Goal: Task Accomplishment & Management: Use online tool/utility

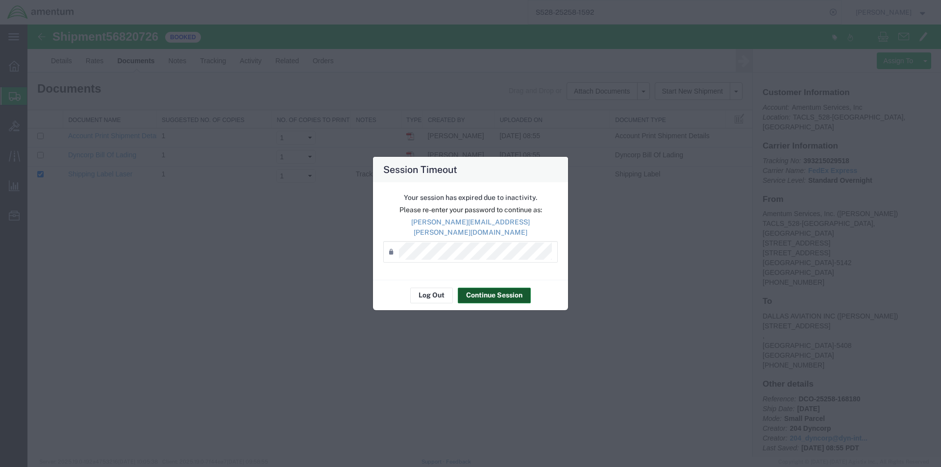
click at [482, 294] on button "Continue Session" at bounding box center [494, 296] width 73 height 16
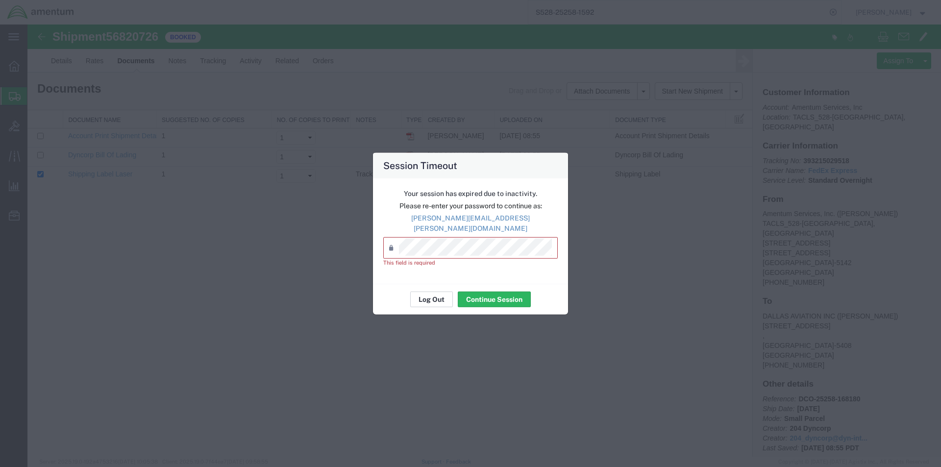
click at [450, 297] on button "Log Out" at bounding box center [431, 299] width 43 height 16
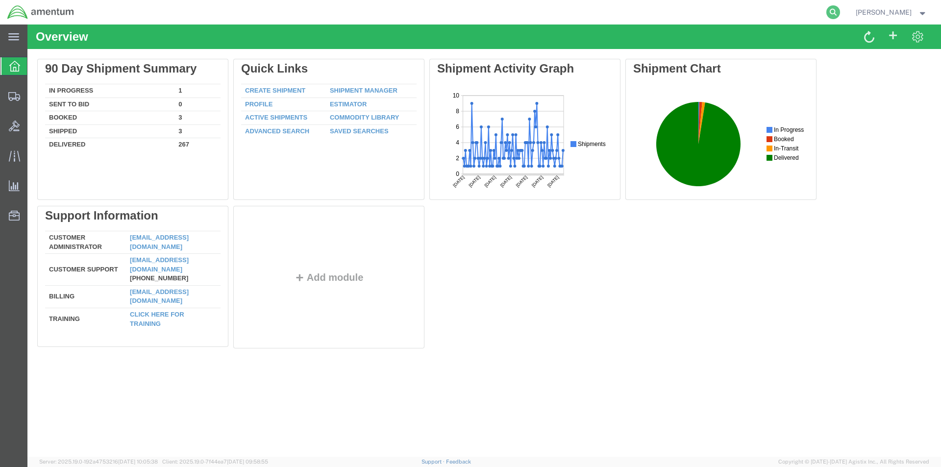
click at [835, 9] on icon at bounding box center [833, 12] width 14 height 14
paste input "S528-25258-1593"
click at [835, 16] on icon at bounding box center [833, 12] width 14 height 14
type input "S528-25258-1593"
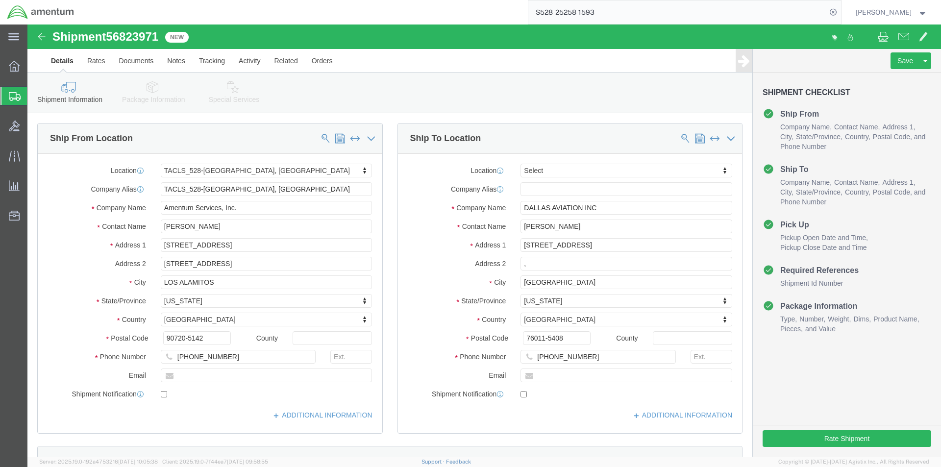
select select "42692"
select select
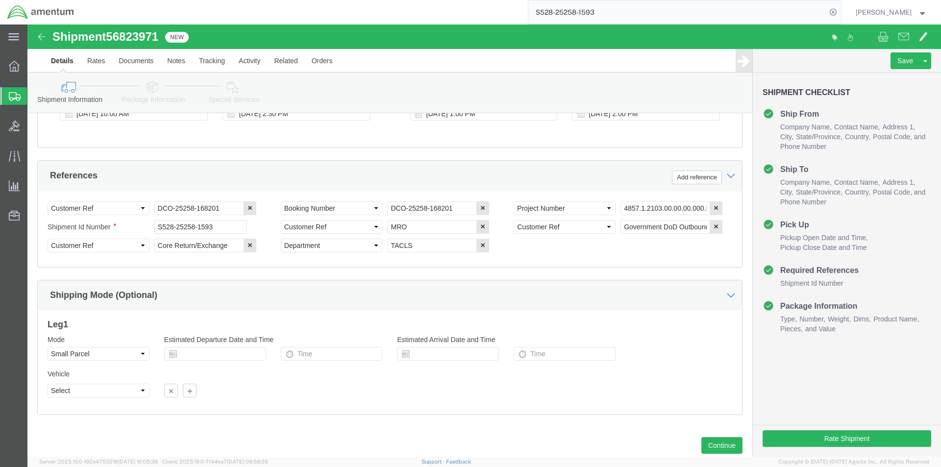
scroll to position [446, 0]
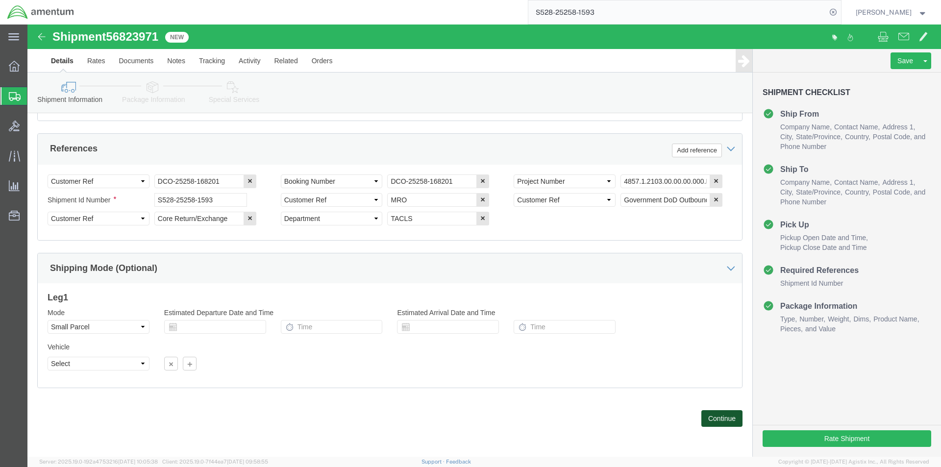
click button "Continue"
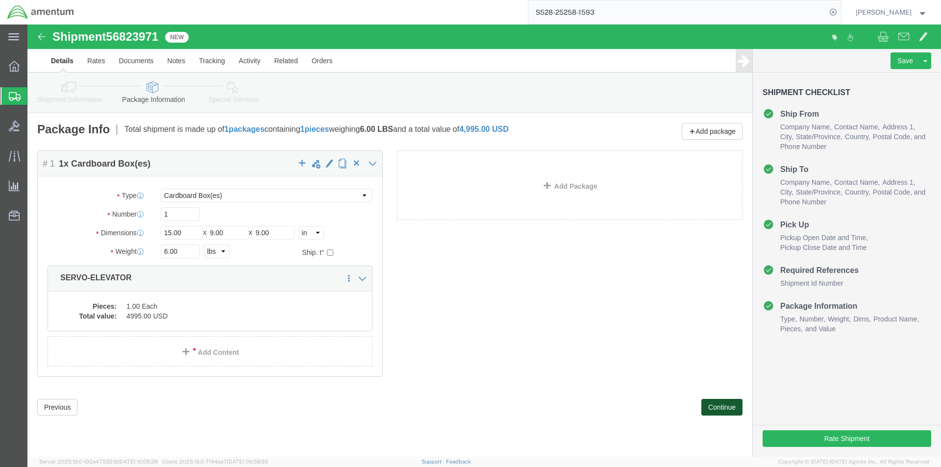
click button "Continue"
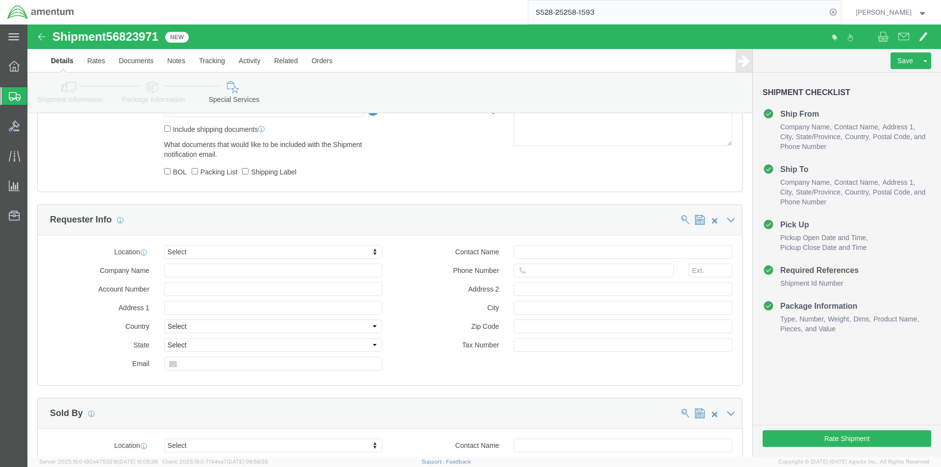
scroll to position [686, 0]
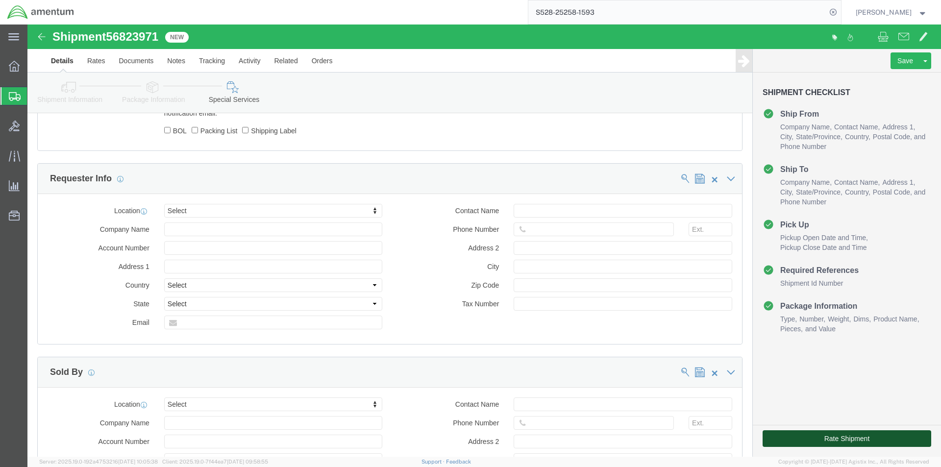
click button "Rate Shipment"
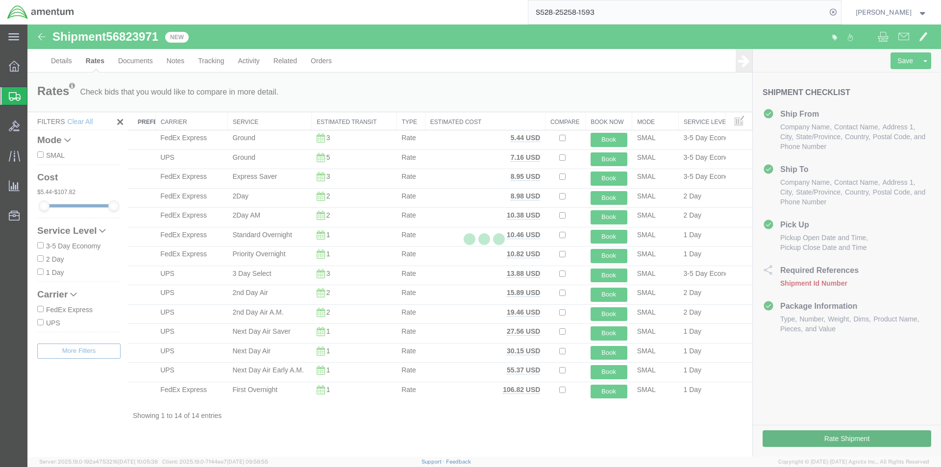
scroll to position [0, 0]
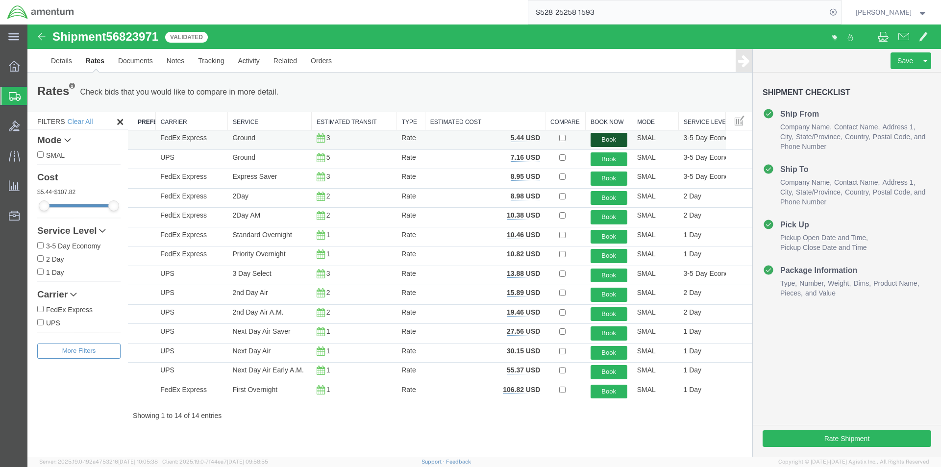
click at [612, 139] on button "Book" at bounding box center [608, 140] width 37 height 14
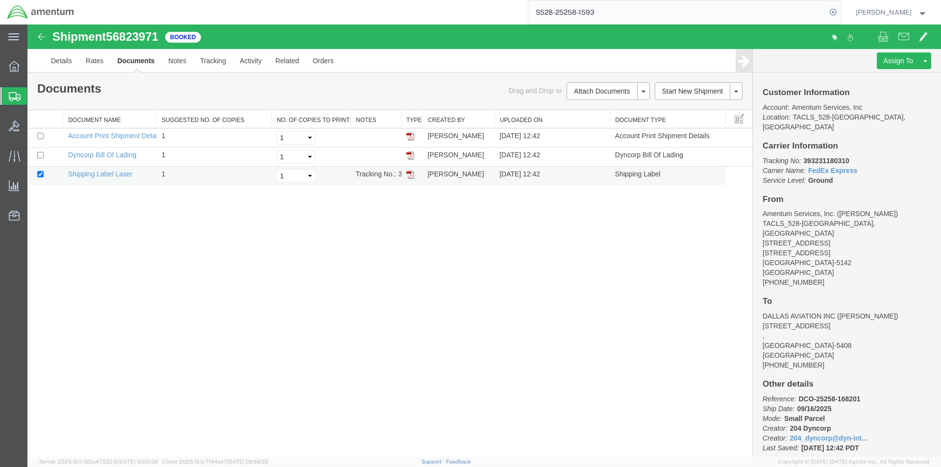
click at [411, 174] on img at bounding box center [410, 174] width 8 height 8
click at [412, 155] on img at bounding box center [410, 155] width 8 height 8
